Goal: Information Seeking & Learning: Learn about a topic

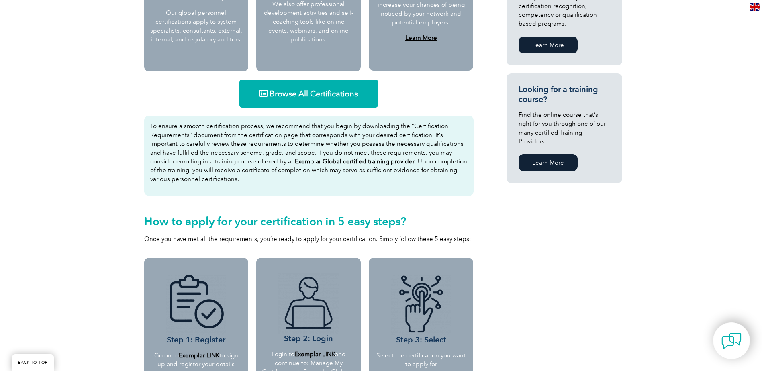
scroll to position [467, 0]
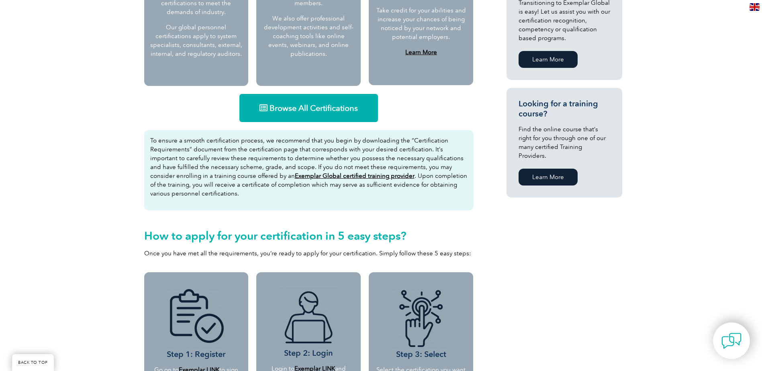
click at [292, 109] on span "Browse All Certifications" at bounding box center [313, 108] width 88 height 8
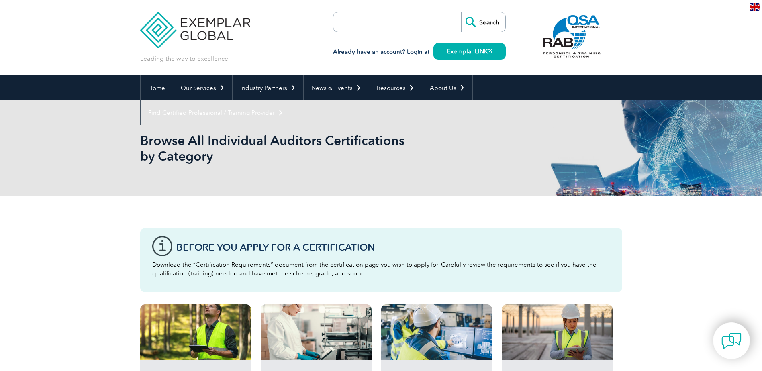
click at [369, 21] on input "search" at bounding box center [379, 21] width 84 height 19
paste input "Testing and Calibration Laboratory Assessor"
type input "Testing and Calibration Laboratory Assessor"
click at [461, 12] on input "Search" at bounding box center [483, 21] width 44 height 19
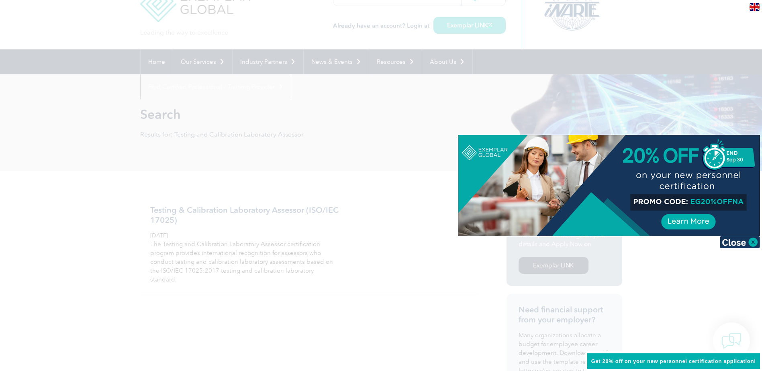
scroll to position [40, 0]
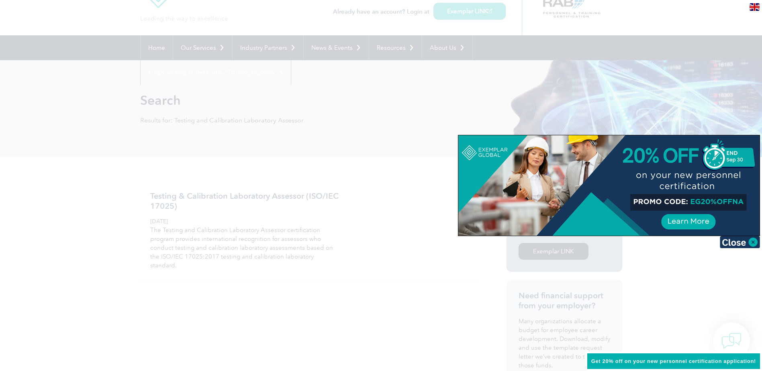
drag, startPoint x: 691, startPoint y: 222, endPoint x: 705, endPoint y: 268, distance: 47.7
click at [720, 292] on div at bounding box center [381, 185] width 762 height 371
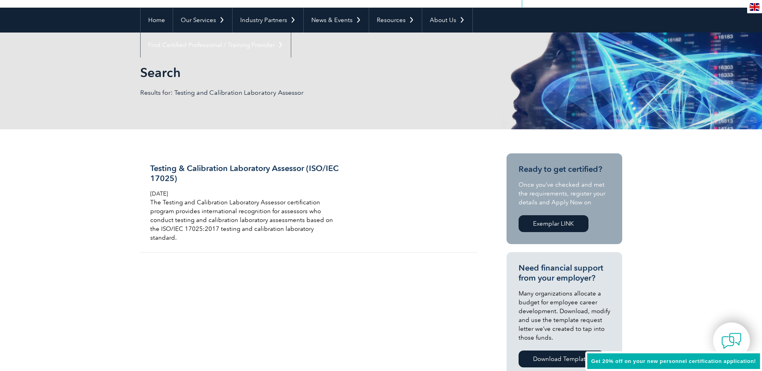
scroll to position [0, 0]
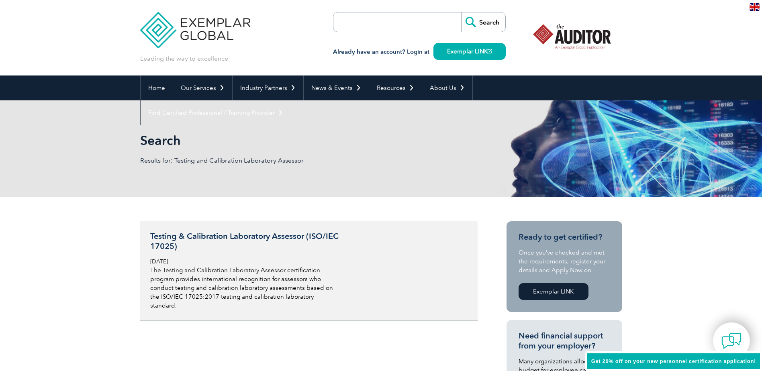
click at [178, 249] on h3 "Testing & Calibration Laboratory Assessor (ISO/IEC 17025)" at bounding box center [245, 241] width 190 height 20
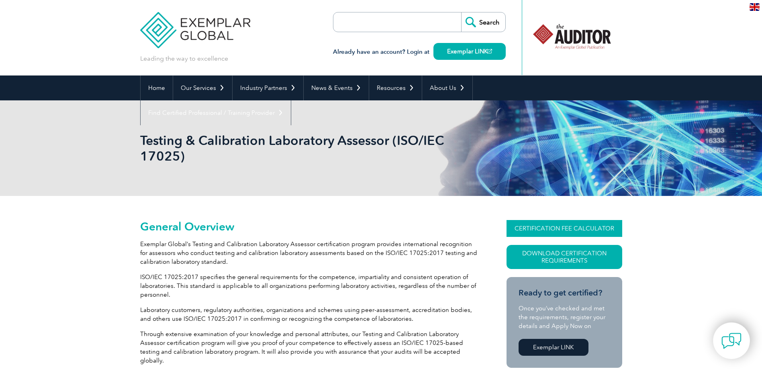
click at [554, 224] on link "CERTIFICATION FEE CALCULATOR" at bounding box center [564, 228] width 116 height 17
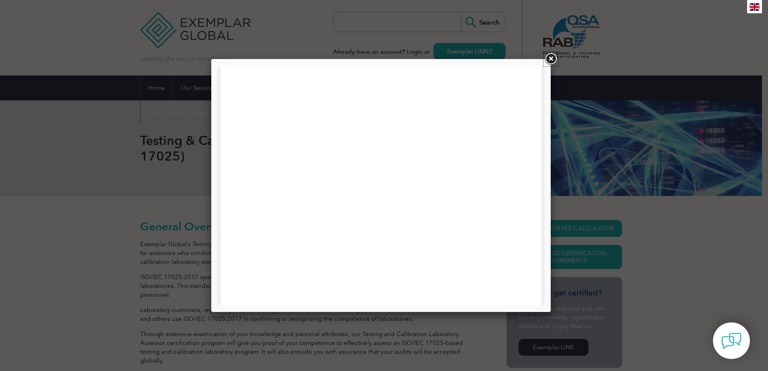
drag, startPoint x: 548, startPoint y: 55, endPoint x: 534, endPoint y: 63, distance: 15.3
click at [548, 55] on link at bounding box center [550, 59] width 14 height 14
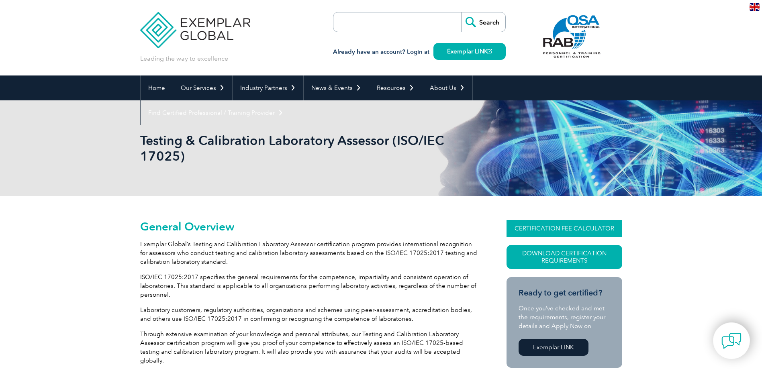
click at [563, 227] on link "CERTIFICATION FEE CALCULATOR" at bounding box center [564, 228] width 116 height 17
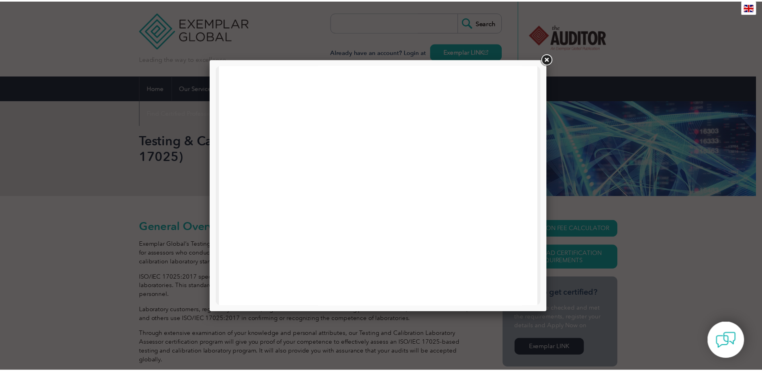
scroll to position [383, 0]
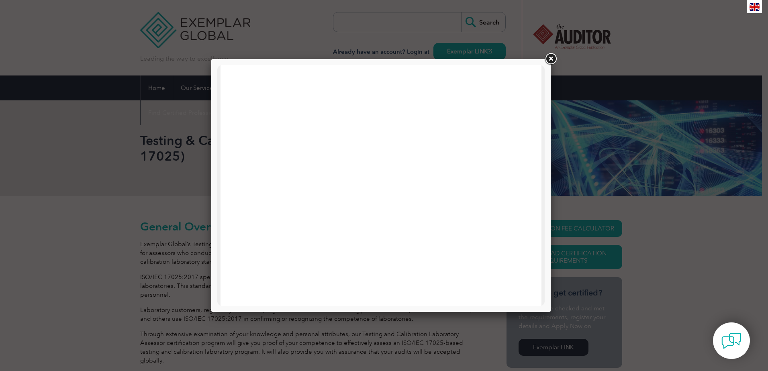
click at [550, 55] on link at bounding box center [550, 59] width 14 height 14
